Goal: Find specific page/section: Find specific page/section

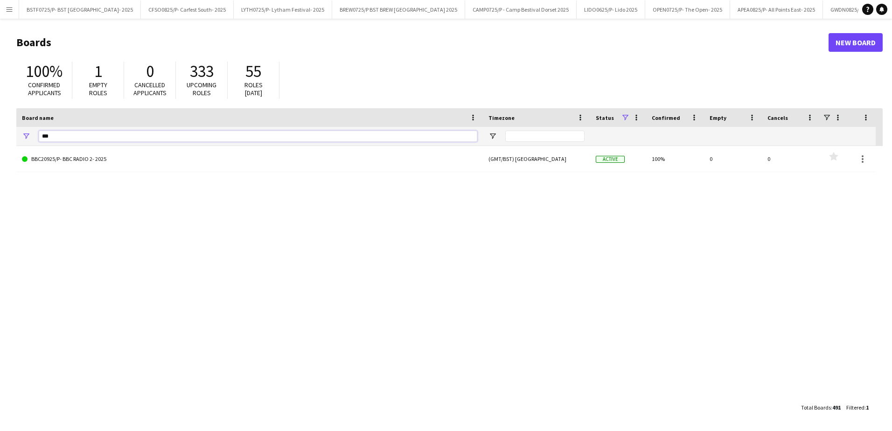
drag, startPoint x: 94, startPoint y: 134, endPoint x: 24, endPoint y: 129, distance: 70.1
click at [24, 129] on div "***" at bounding box center [249, 136] width 466 height 19
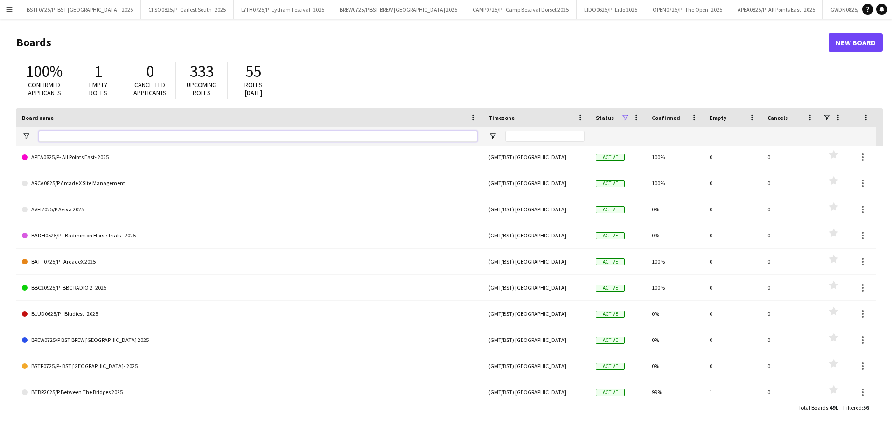
click at [55, 140] on input "Board name Filter Input" at bounding box center [258, 136] width 438 height 11
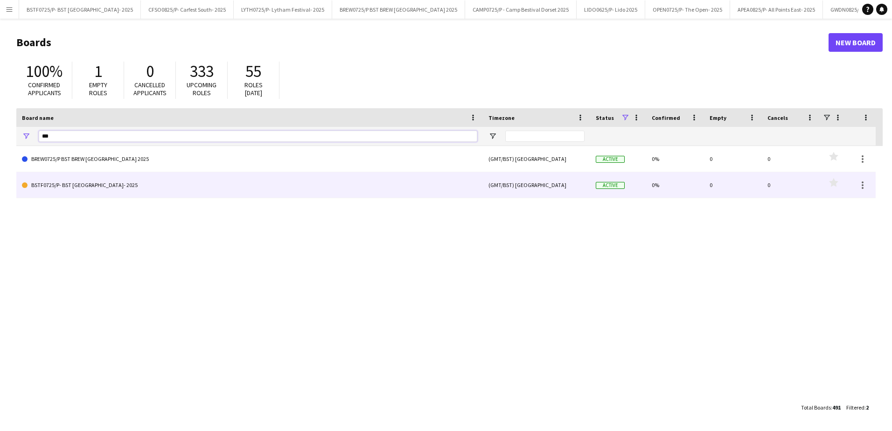
type input "***"
click at [77, 192] on link "BSTF0725/P- BST [GEOGRAPHIC_DATA]- 2025" at bounding box center [249, 185] width 455 height 26
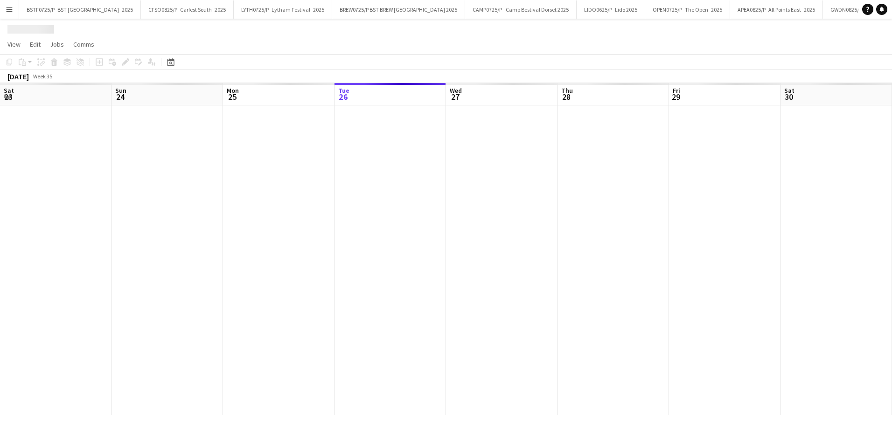
scroll to position [0, 223]
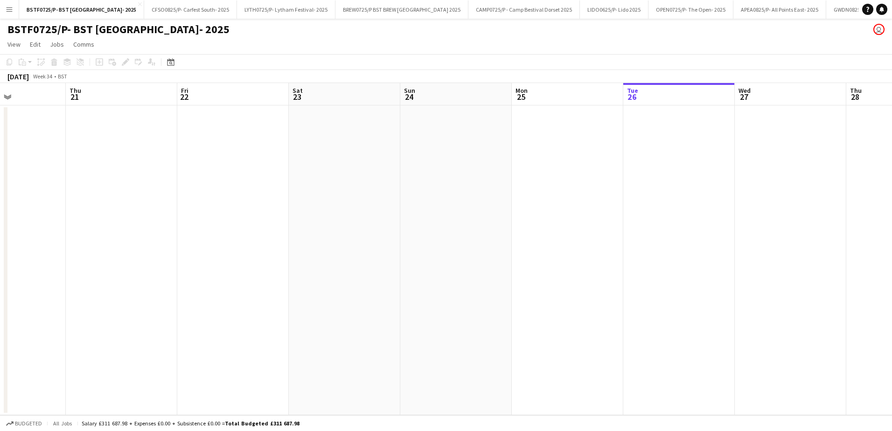
drag, startPoint x: 591, startPoint y: 104, endPoint x: 621, endPoint y: 100, distance: 30.1
click at [795, 101] on app-calendar-viewport "Mon 18 Tue 19 Wed 20 Thu 21 Fri 22 Sat 23 Sun 24 Mon 25 Tue 26 Wed 27 Thu 28 Fr…" at bounding box center [446, 249] width 892 height 332
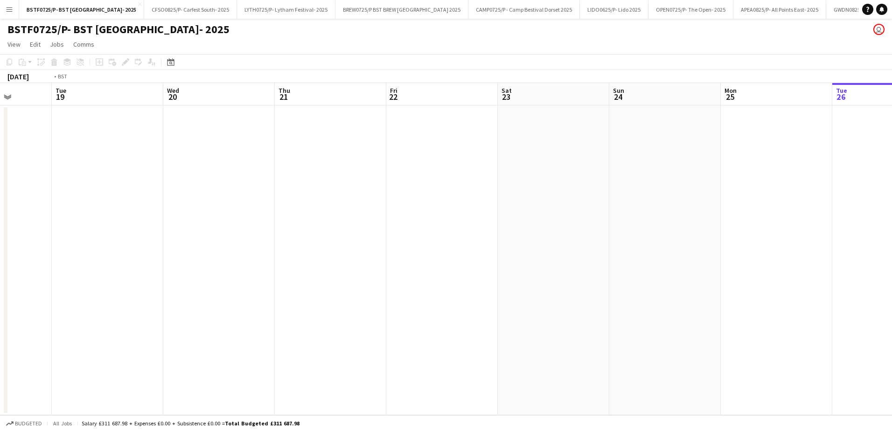
drag, startPoint x: 251, startPoint y: 106, endPoint x: 752, endPoint y: 119, distance: 501.5
click at [805, 106] on app-calendar-viewport "Sat 16 Sun 17 Mon 18 Tue 19 Wed 20 Thu 21 Fri 22 Sat 23 Sun 24 Mon 25 Tue 26 We…" at bounding box center [446, 249] width 892 height 332
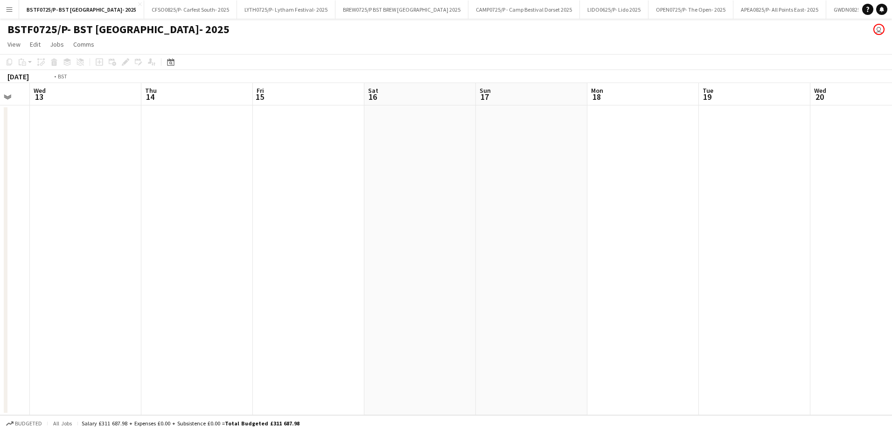
drag, startPoint x: 152, startPoint y: 125, endPoint x: 687, endPoint y: 127, distance: 534.4
click at [689, 126] on app-calendar-viewport "Mon 11 Tue 12 Wed 13 Thu 14 Fri 15 Sat 16 Sun 17 Mon 18 Tue 19 Wed 20 Thu 21 Fr…" at bounding box center [446, 249] width 892 height 332
drag, startPoint x: 175, startPoint y: 169, endPoint x: 803, endPoint y: 167, distance: 627.7
click at [790, 165] on app-calendar-viewport "Thu 7 Fri 8 Sat 9 Sun 10 Mon 11 Tue 12 Wed 13 Thu 14 Fri 15 Sat 16 Sun 17 Mon 1…" at bounding box center [446, 249] width 892 height 332
drag, startPoint x: 55, startPoint y: 331, endPoint x: 740, endPoint y: 317, distance: 685.2
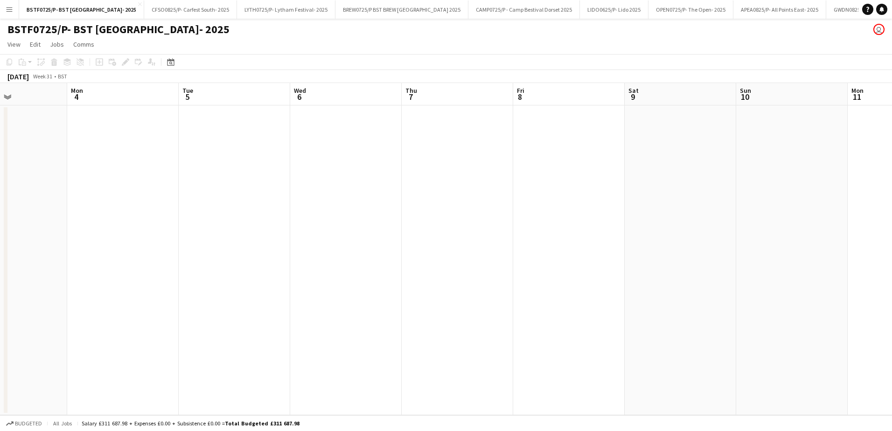
click at [743, 316] on app-calendar-viewport "Fri 1 Sat 2 Sun 3 Mon 4 Tue 5 Wed 6 Thu 7 Fri 8 Sat 9 Sun 10 Mon 11 Tue 12 Wed …" at bounding box center [446, 249] width 892 height 332
drag, startPoint x: 259, startPoint y: 342, endPoint x: 866, endPoint y: 294, distance: 608.6
click at [891, 273] on html "Menu Boards Boards Boards All jobs Status Workforce Workforce My Workforce Recr…" at bounding box center [446, 215] width 892 height 431
drag, startPoint x: 137, startPoint y: 348, endPoint x: 594, endPoint y: 274, distance: 462.5
click at [714, 280] on app-calendar-viewport "Sun 20 Mon 21 Tue 22 Wed 23 Thu 24 Fri 25 Sat 26 Sun 27 Mon 28 Tue 29 Wed 30 Th…" at bounding box center [446, 249] width 892 height 332
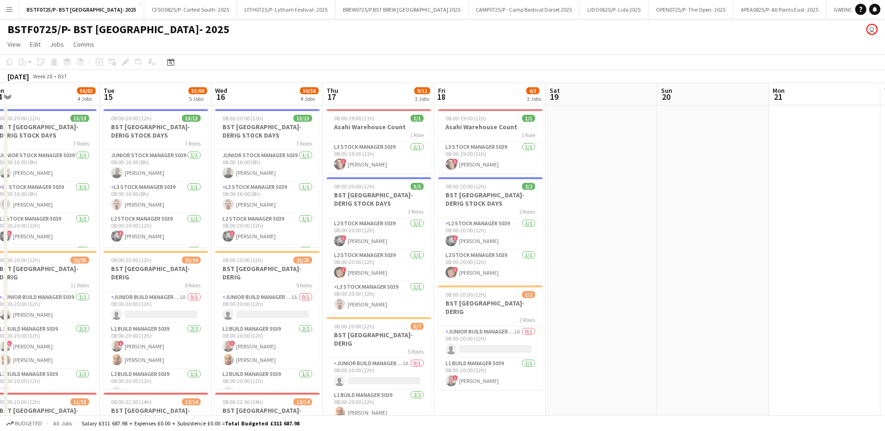
scroll to position [0, 236]
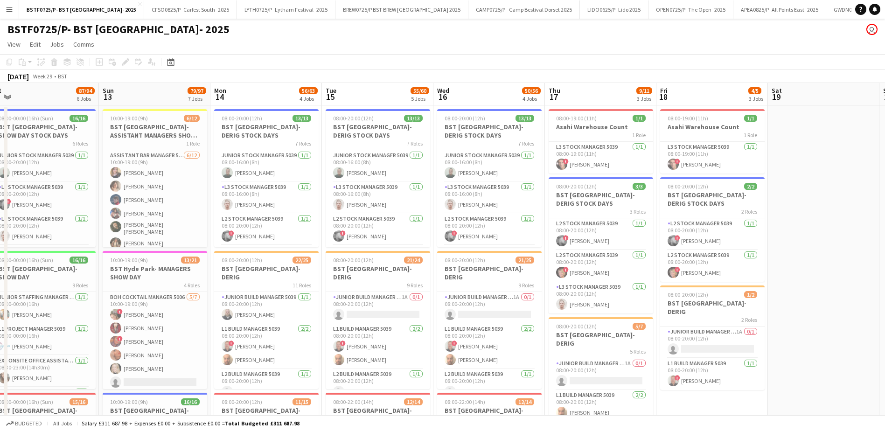
drag, startPoint x: 186, startPoint y: 287, endPoint x: 738, endPoint y: 283, distance: 552.2
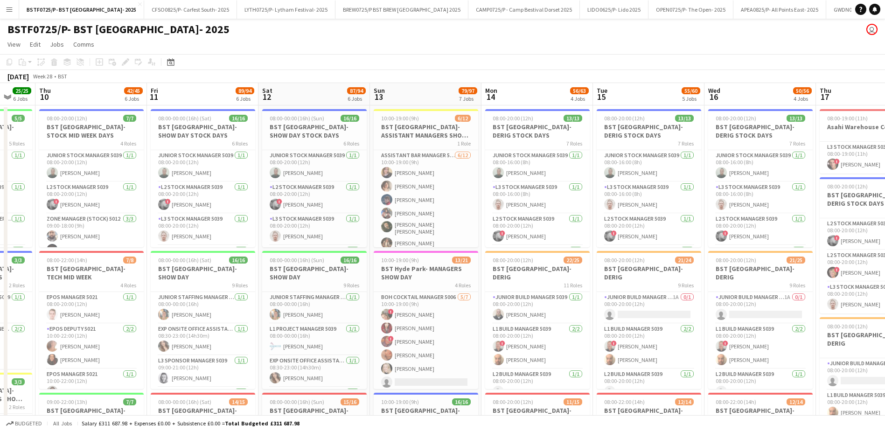
scroll to position [0, 291]
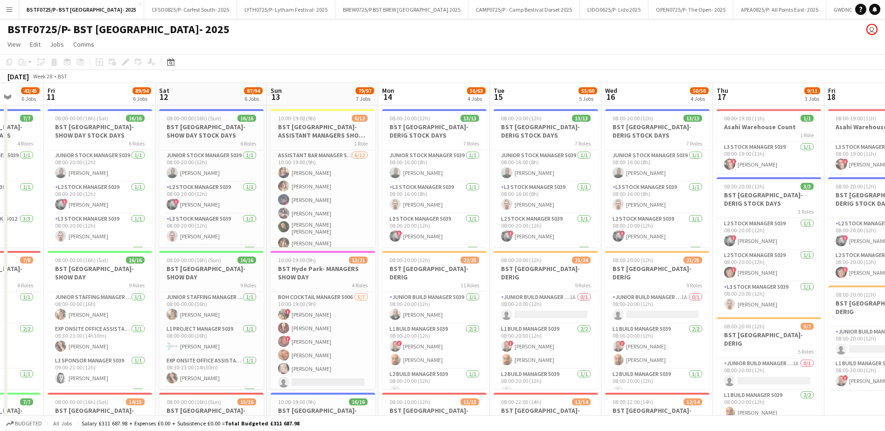
drag, startPoint x: 250, startPoint y: 97, endPoint x: 418, endPoint y: 97, distance: 167.9
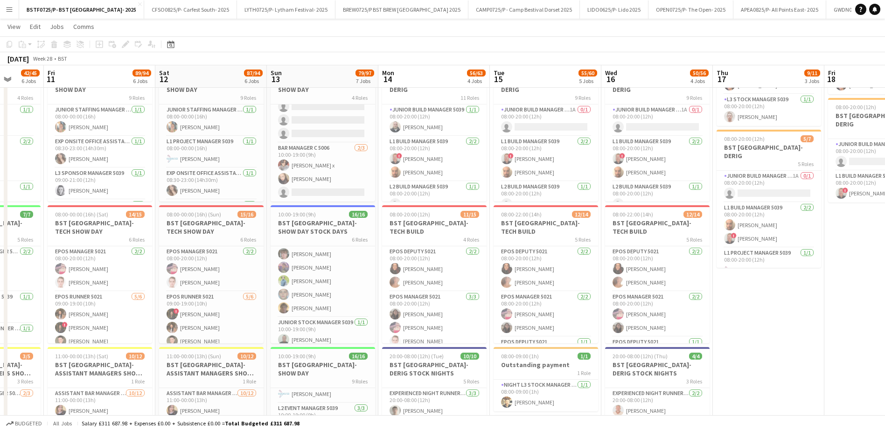
scroll to position [0, 0]
